Goal: Navigation & Orientation: Understand site structure

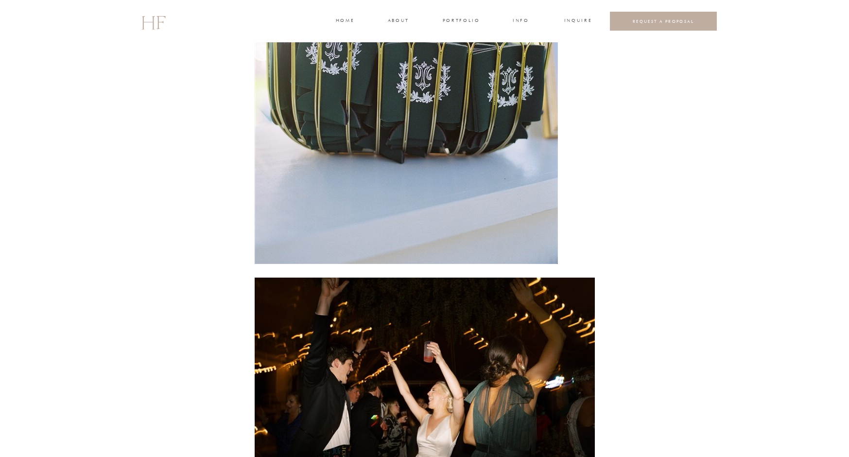
scroll to position [11612, 0]
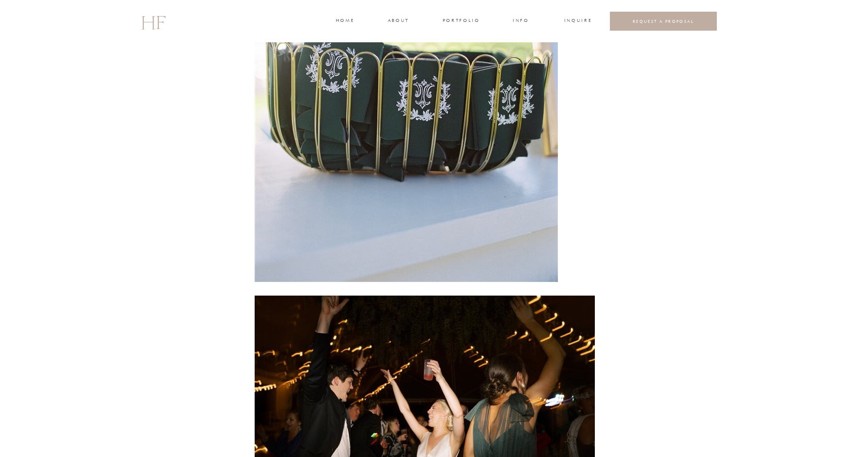
click at [149, 19] on h2 "HF" at bounding box center [153, 21] width 24 height 28
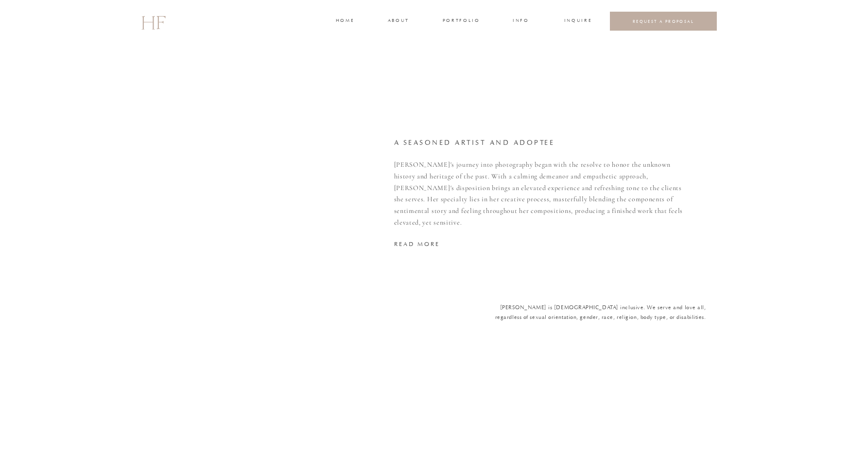
scroll to position [2129, 0]
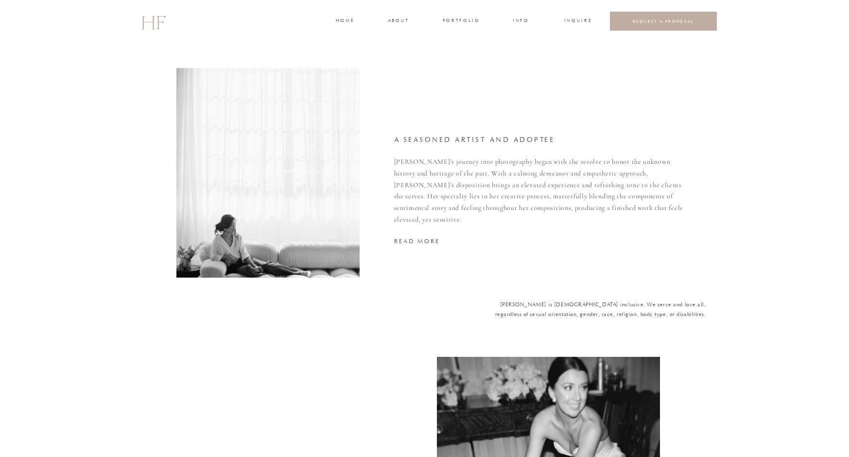
click at [419, 240] on nav "read more" at bounding box center [488, 240] width 188 height 9
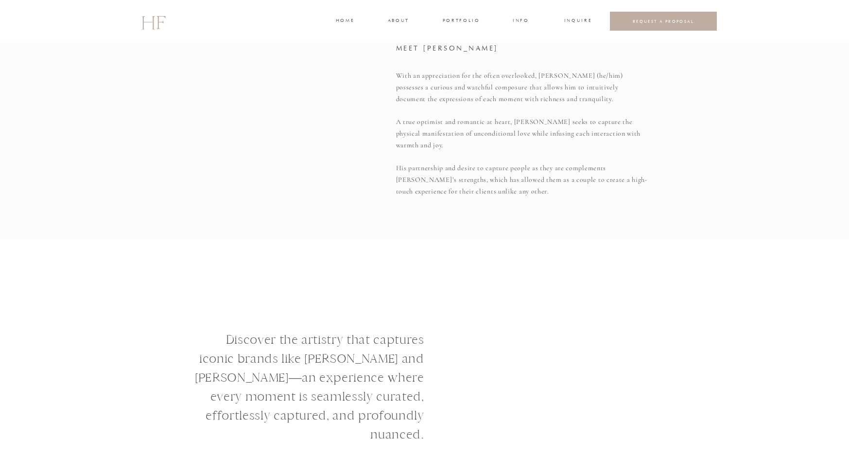
scroll to position [1183, 0]
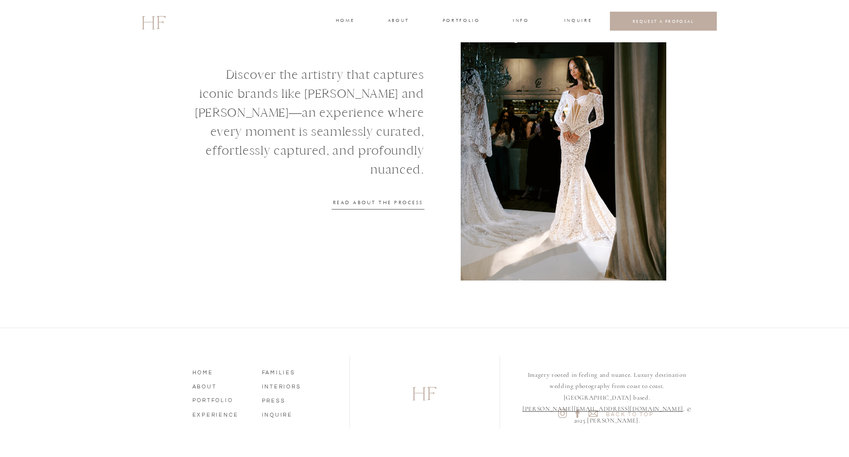
click at [219, 400] on nav "PORTFOLIO" at bounding box center [219, 398] width 55 height 9
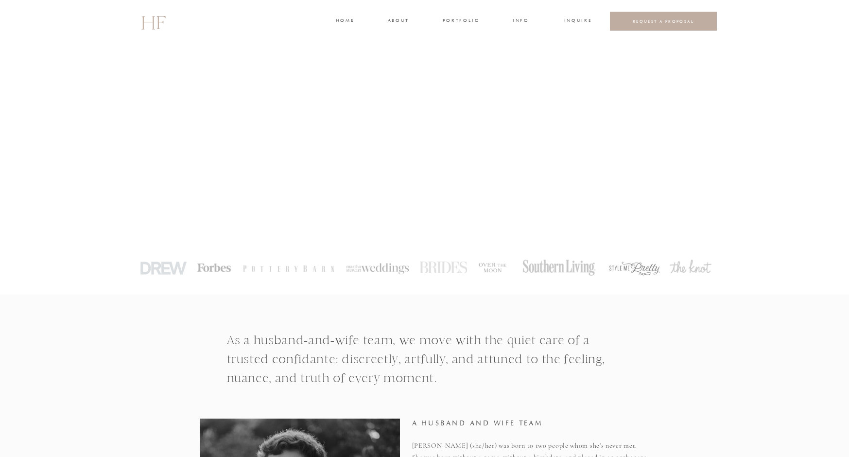
scroll to position [0, 0]
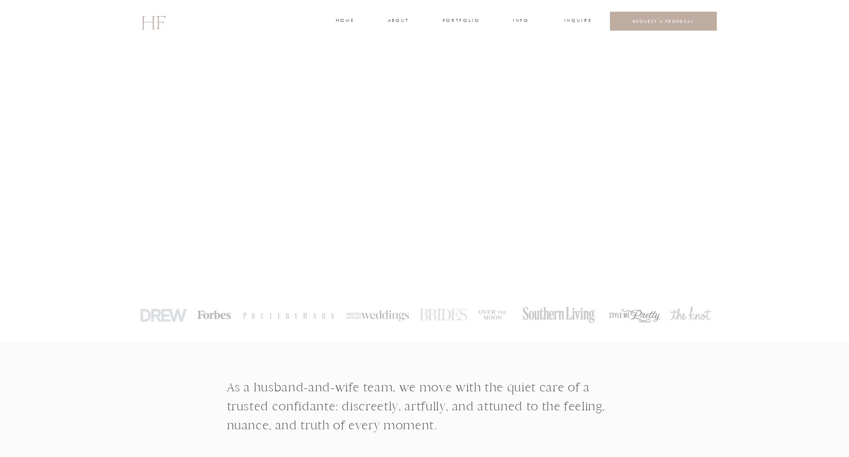
click at [520, 20] on h3 "INFO" at bounding box center [521, 21] width 18 height 9
